Goal: Task Accomplishment & Management: Manage account settings

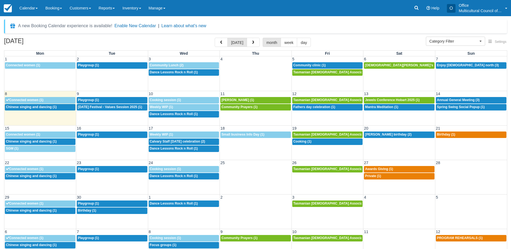
select select
click at [445, 109] on span "Spring Swing Social Popup (1)" at bounding box center [461, 107] width 48 height 4
select select
click at [453, 100] on span "Annual General Meeting (3)" at bounding box center [458, 100] width 43 height 4
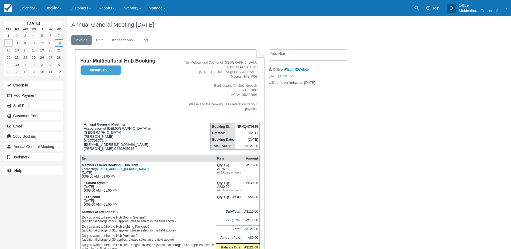
click at [286, 54] on textarea at bounding box center [308, 54] width 78 height 11
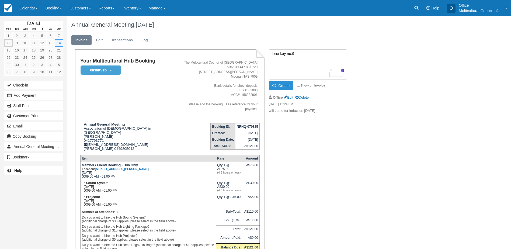
type textarea "done key no.9"
click at [283, 88] on button "Create" at bounding box center [281, 85] width 24 height 9
drag, startPoint x: 23, startPoint y: 9, endPoint x: 36, endPoint y: 36, distance: 30.2
click at [23, 9] on link "Calendar" at bounding box center [29, 8] width 26 height 16
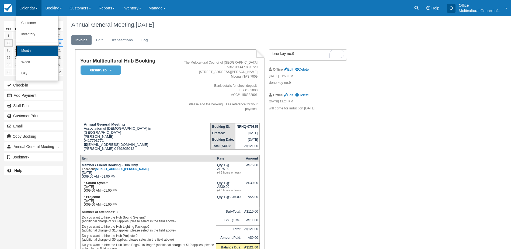
click at [44, 49] on link "Month" at bounding box center [37, 50] width 43 height 11
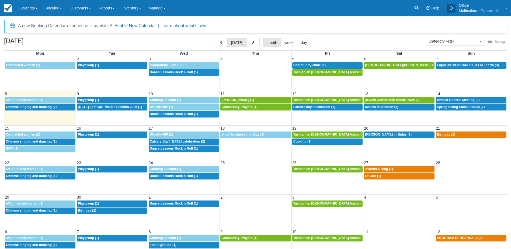
select select
click at [450, 99] on span "Annual General Meeting (3)" at bounding box center [458, 100] width 43 height 4
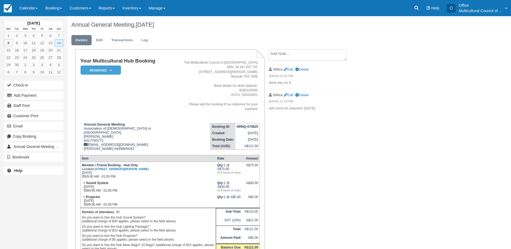
click at [294, 57] on textarea at bounding box center [308, 54] width 78 height 11
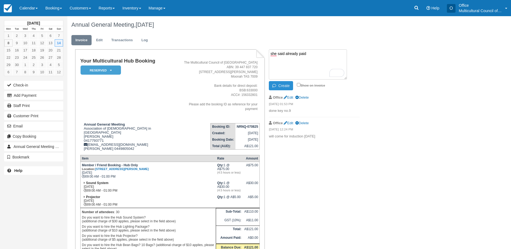
type textarea "she said already paid"
click at [274, 85] on icon "button" at bounding box center [276, 86] width 6 height 4
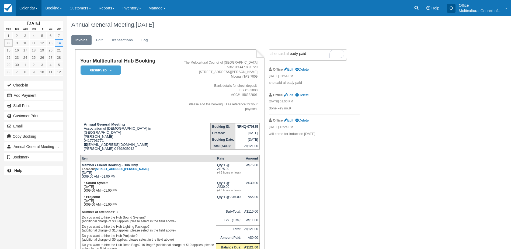
click at [30, 7] on link "Calendar" at bounding box center [29, 8] width 26 height 16
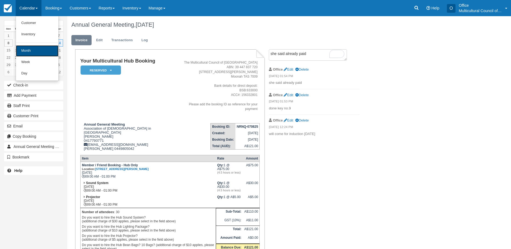
click at [40, 49] on link "Month" at bounding box center [37, 50] width 43 height 11
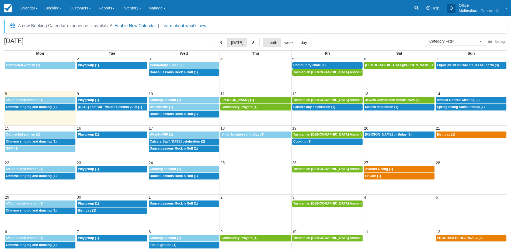
select select
click at [446, 101] on span "Annual General Meeting (3)" at bounding box center [458, 100] width 43 height 4
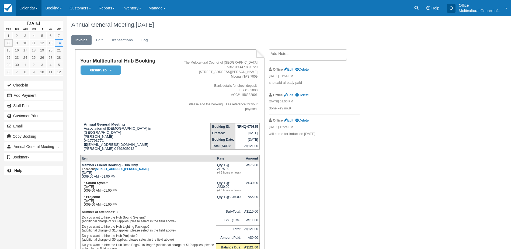
click at [25, 7] on link "Calendar" at bounding box center [29, 8] width 26 height 16
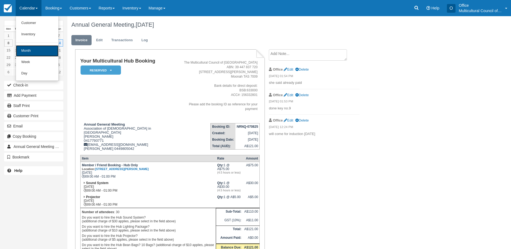
click at [43, 50] on link "Month" at bounding box center [37, 50] width 43 height 11
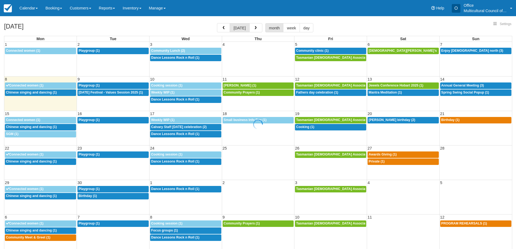
select select
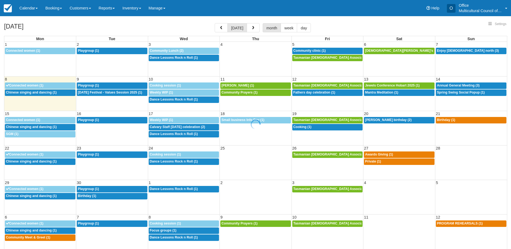
select select
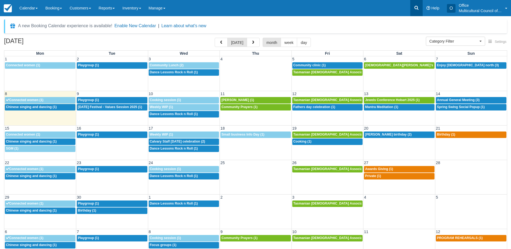
click at [416, 7] on icon at bounding box center [416, 7] width 5 height 5
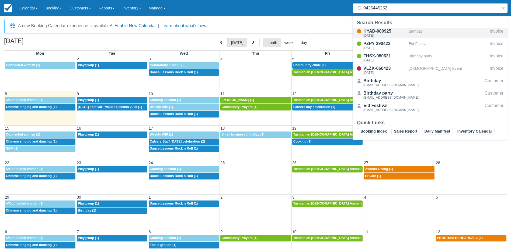
type input "0425445252"
click at [396, 34] on div "[DATE]" at bounding box center [385, 35] width 43 height 3
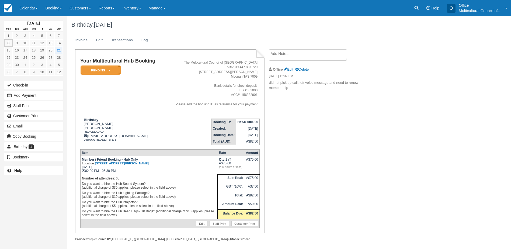
click at [109, 70] on icon at bounding box center [109, 70] width 2 height 3
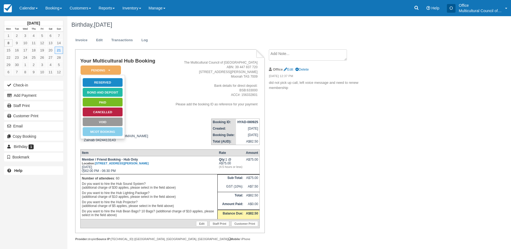
click at [147, 77] on td "Your Multicultural Hub Booking Pending   Reserved Bond and deposit Paid Cancell…" at bounding box center [122, 86] width 84 height 56
click at [149, 124] on div "Birthday [PERSON_NAME] [PERSON_NAME] 0425445252 [EMAIL_ADDRESS][DOMAIN_NAME] Za…" at bounding box center [122, 130] width 84 height 24
click at [109, 66] on em "Pending" at bounding box center [101, 70] width 40 height 9
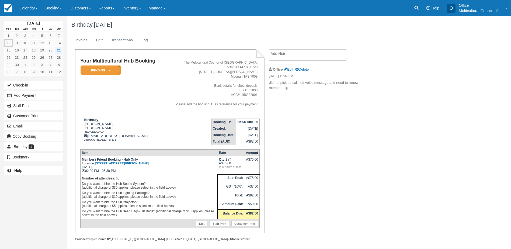
click at [108, 70] on icon at bounding box center [109, 70] width 2 height 3
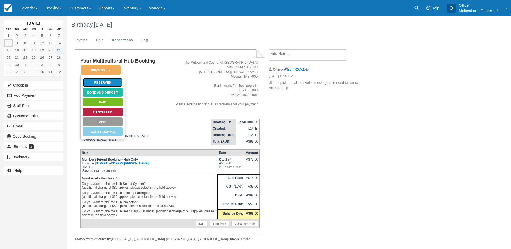
click at [107, 80] on link "Reserved" at bounding box center [103, 82] width 40 height 9
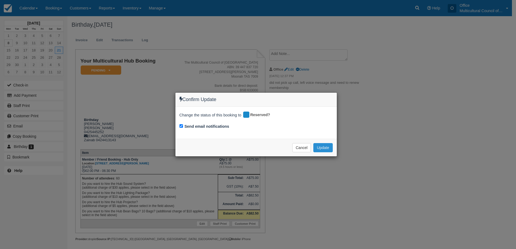
click at [322, 145] on button "Update" at bounding box center [322, 147] width 19 height 9
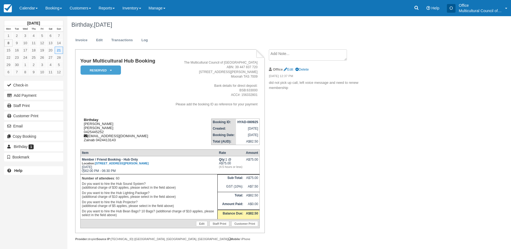
drag, startPoint x: 143, startPoint y: 136, endPoint x: 89, endPoint y: 136, distance: 54.2
click at [89, 136] on div "Birthday [PERSON_NAME] [PERSON_NAME] 0425445252 [EMAIL_ADDRESS][DOMAIN_NAME] Za…" at bounding box center [122, 130] width 84 height 24
copy div "[EMAIL_ADDRESS][DOMAIN_NAME]"
click at [134, 106] on td "Your Multicultural Hub Booking Reserved   Pending Bond and deposit Paid Cancell…" at bounding box center [122, 86] width 84 height 56
drag, startPoint x: 116, startPoint y: 128, endPoint x: 83, endPoint y: 129, distance: 32.9
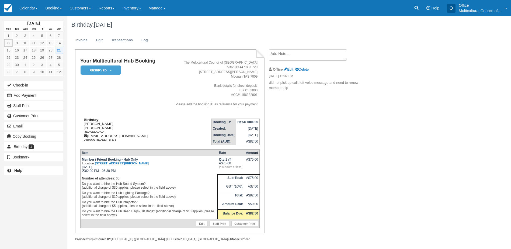
click at [83, 129] on div "Birthday [PERSON_NAME] [PERSON_NAME] 0425445252 [EMAIL_ADDRESS][DOMAIN_NAME] Za…" at bounding box center [122, 130] width 84 height 24
drag, startPoint x: 83, startPoint y: 129, endPoint x: 146, endPoint y: 128, distance: 63.1
click at [146, 128] on div "Birthday [PERSON_NAME] [PERSON_NAME] 0425445252 [EMAIL_ADDRESS][DOMAIN_NAME] Za…" at bounding box center [122, 130] width 84 height 24
